Goal: Find specific page/section: Find specific page/section

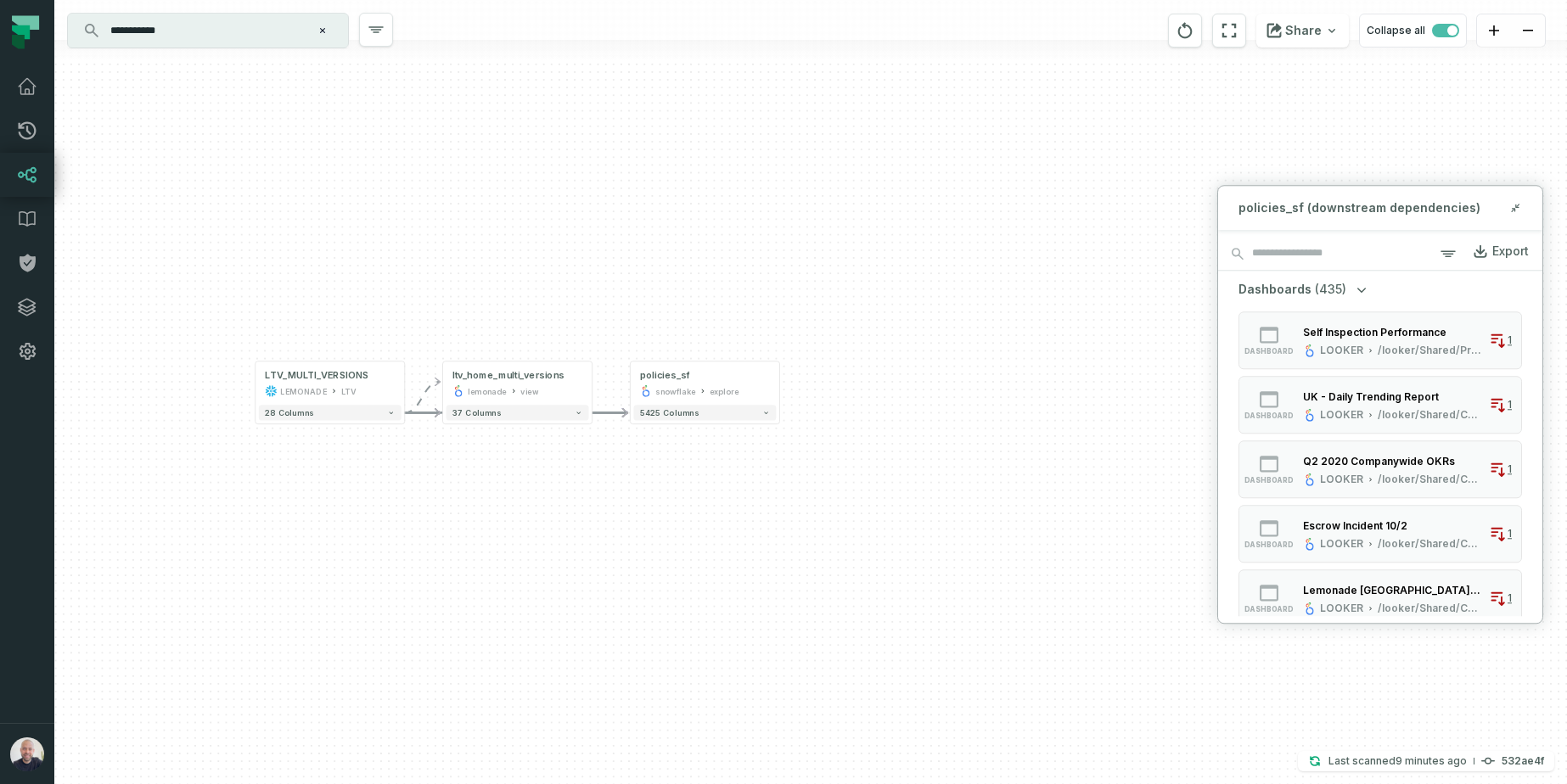
click at [231, 31] on input "**********" at bounding box center [206, 30] width 213 height 27
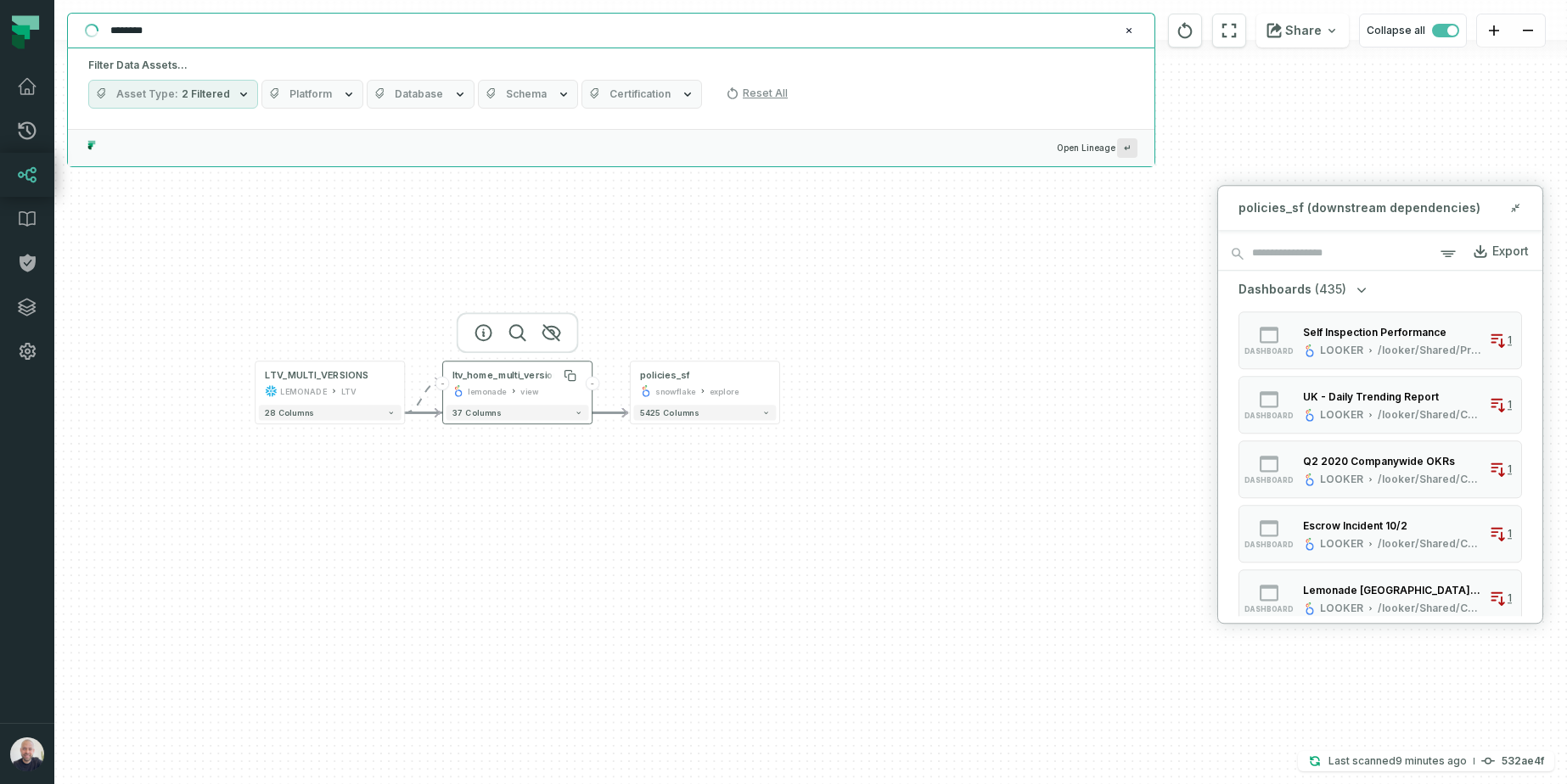
type input "********"
click at [549, 380] on div "ltv_home_multi_versions" at bounding box center [507, 375] width 111 height 13
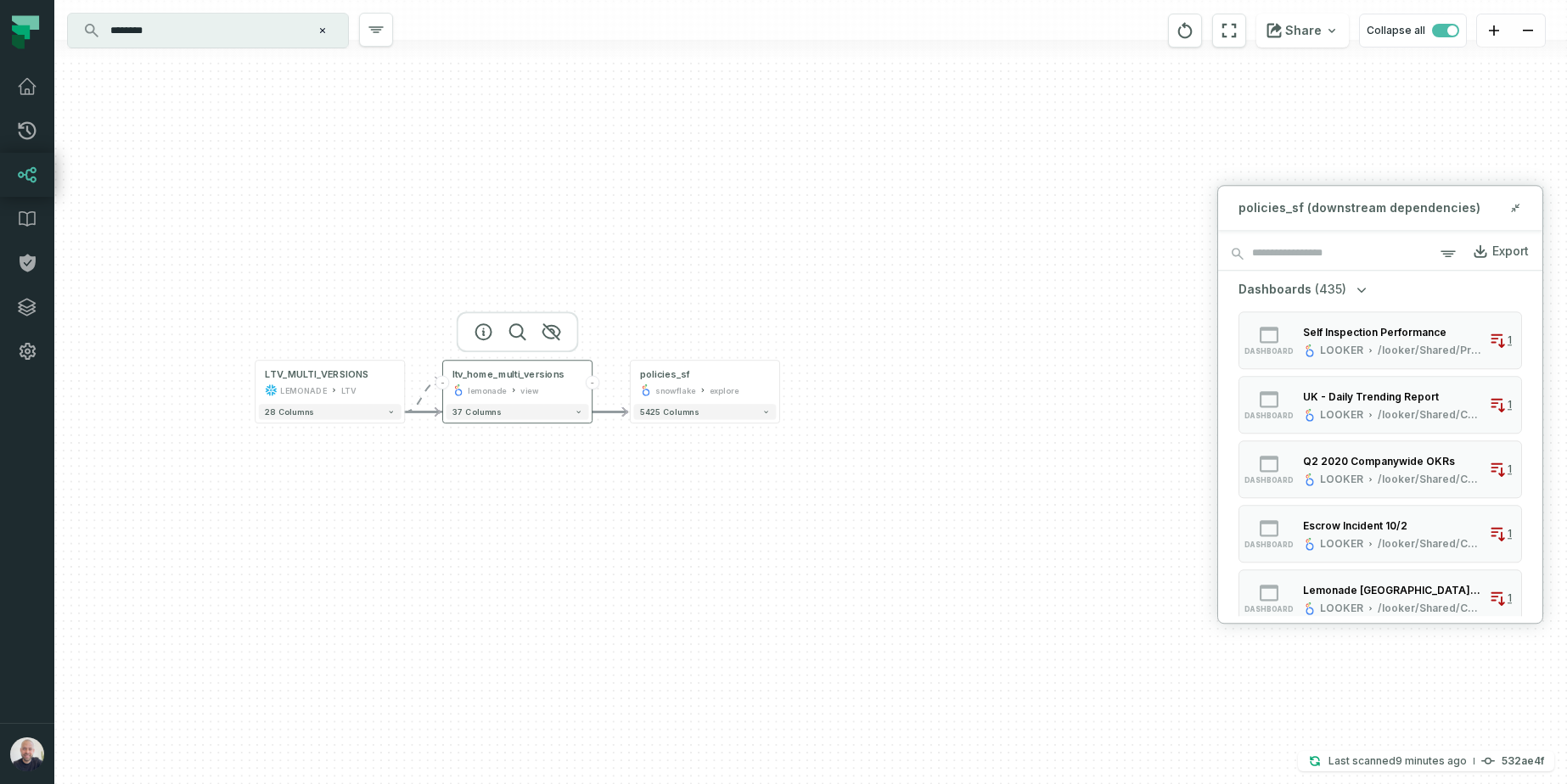
click at [497, 381] on div "ltv_home_multi_versions lemonade view" at bounding box center [517, 382] width 143 height 37
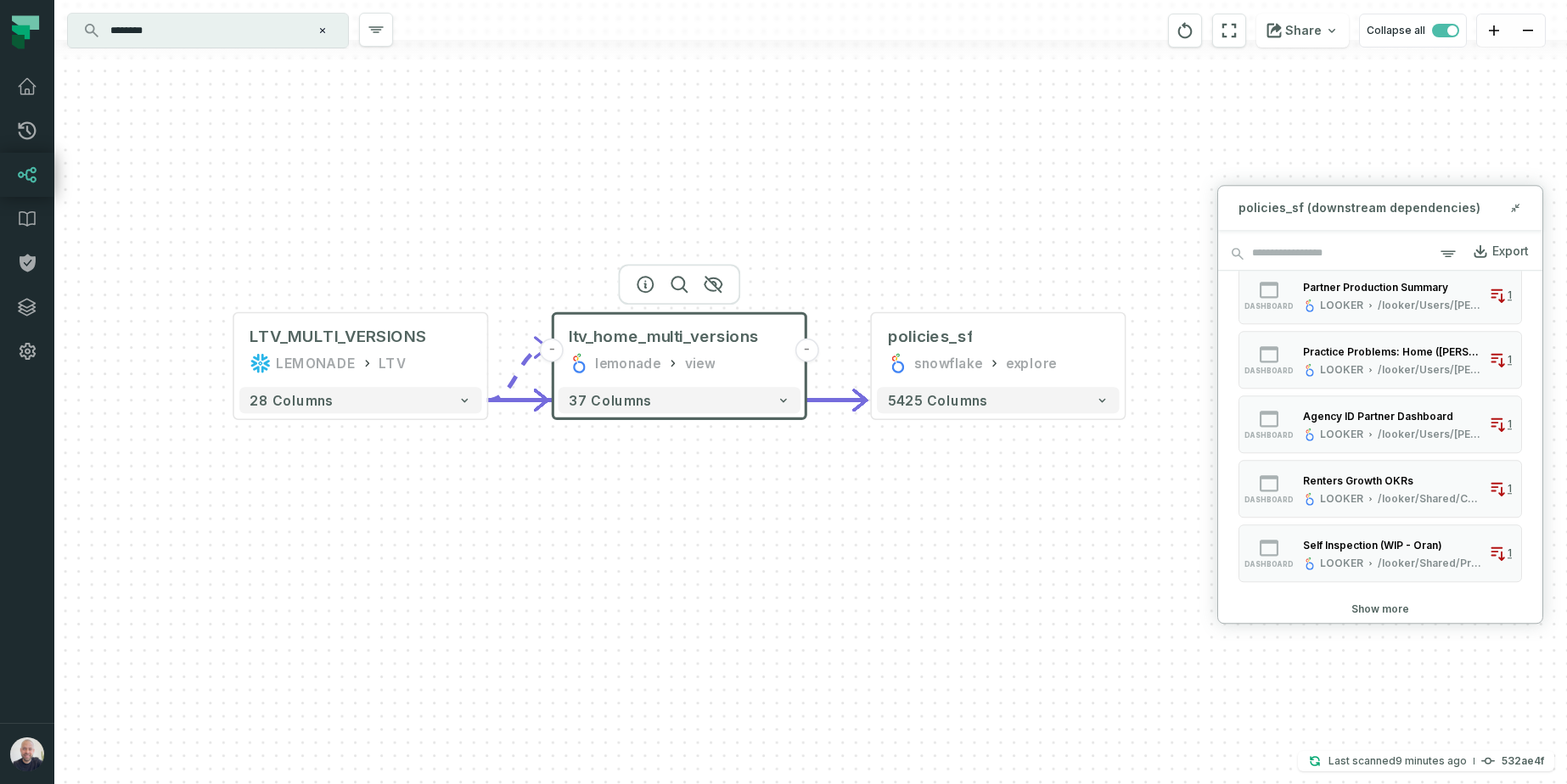
click at [1024, 183] on div "+ policies_sf snowflake explore + 5425 columns LTV_MULTI_VERSIONS LEMONADE LTV …" at bounding box center [810, 392] width 1513 height 784
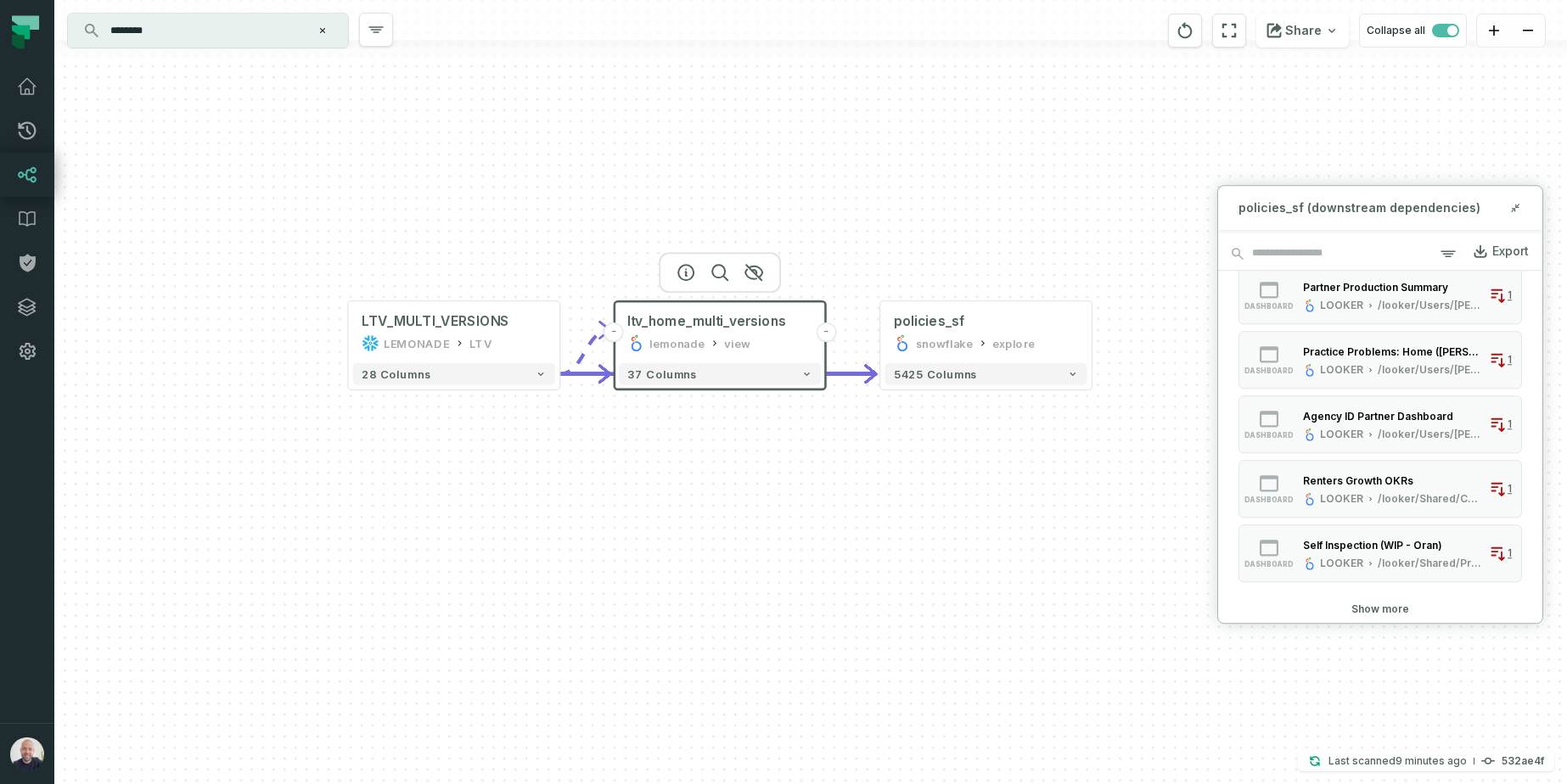
click at [789, 181] on div "+ policies_sf snowflake explore + 5425 columns LTV_MULTI_VERSIONS LEMONADE LTV …" at bounding box center [810, 392] width 1513 height 784
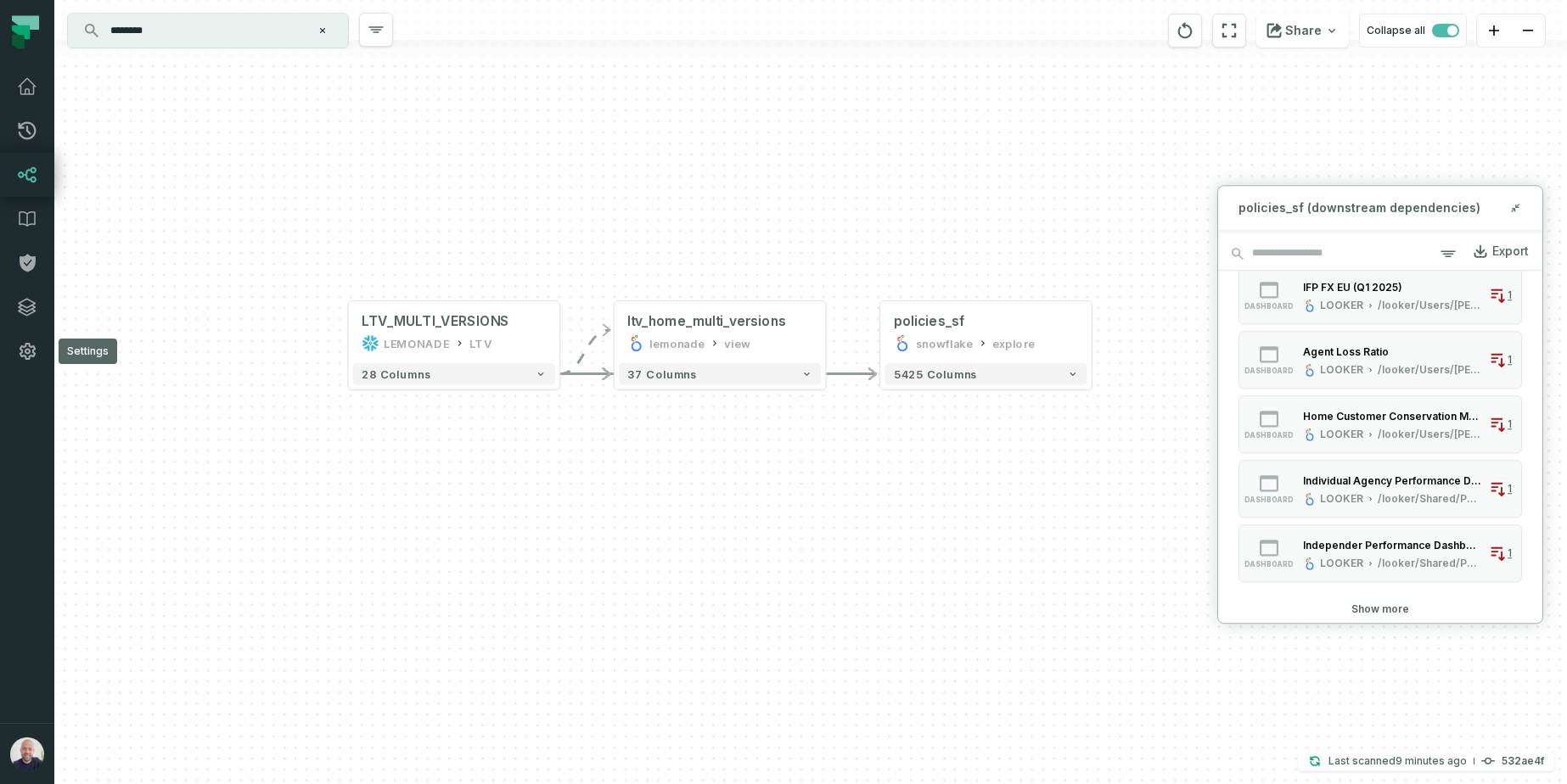
scroll to position [0, 0]
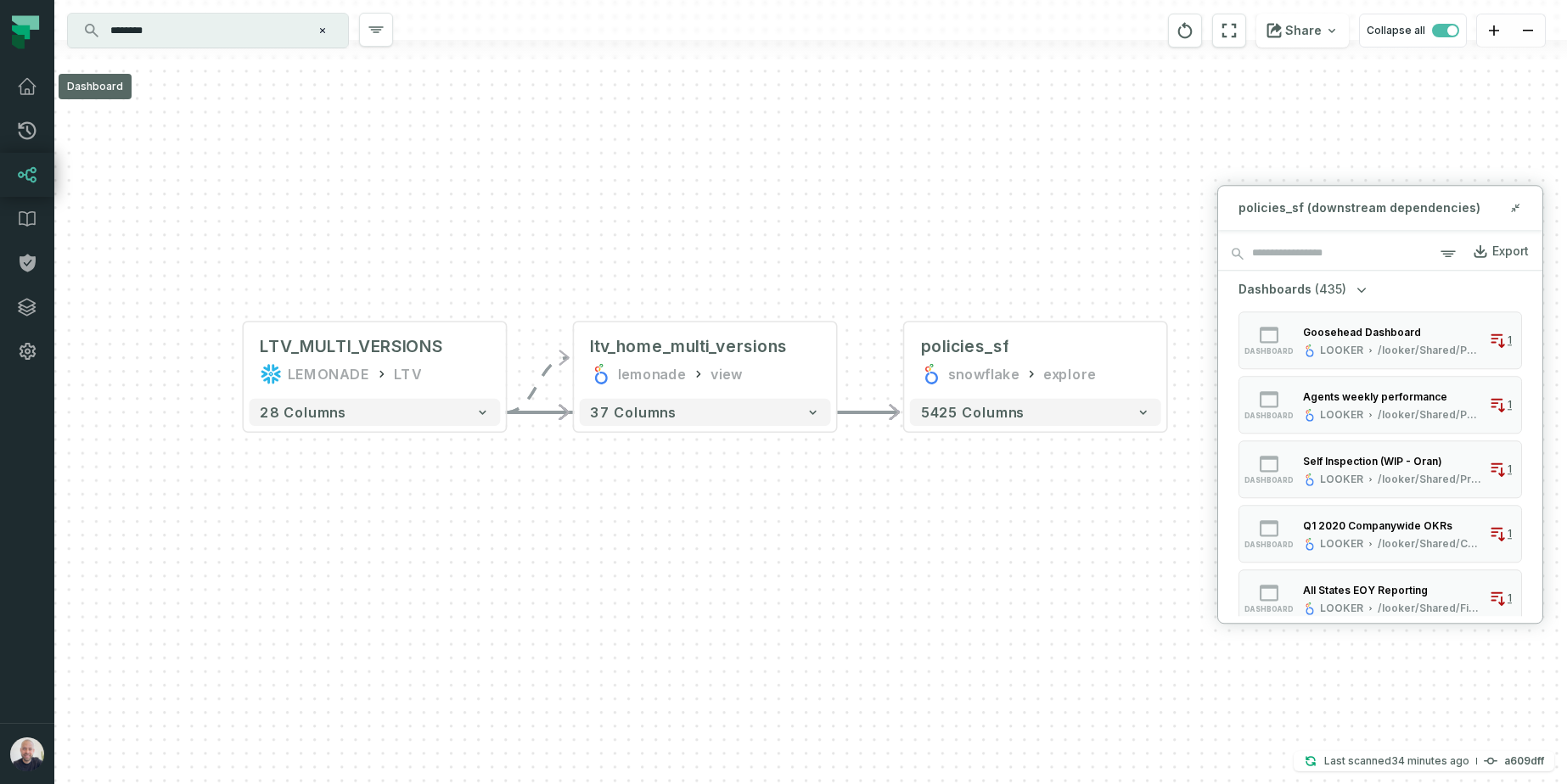
click at [791, 215] on div "+ policies_sf snowflake explore + 5425 columns LTV_MULTI_VERSIONS LEMONADE LTV …" at bounding box center [810, 392] width 1513 height 784
click at [751, 100] on div "+ policies_sf snowflake explore + 5425 columns LTV_MULTI_VERSIONS LEMONADE LTV …" at bounding box center [810, 392] width 1513 height 784
click at [1173, 230] on div "+ policies_sf snowflake explore + 5425 columns LTV_MULTI_VERSIONS LEMONADE LTV …" at bounding box center [810, 392] width 1513 height 784
click at [1147, 96] on div "+ policies_sf snowflake explore + 5425 columns LTV_MULTI_VERSIONS LEMONADE LTV …" at bounding box center [810, 392] width 1513 height 784
click at [543, 231] on div "+ policies_sf snowflake explore + 5425 columns LTV_MULTI_VERSIONS LEMONADE LTV …" at bounding box center [810, 392] width 1513 height 784
